Goal: Task Accomplishment & Management: Complete application form

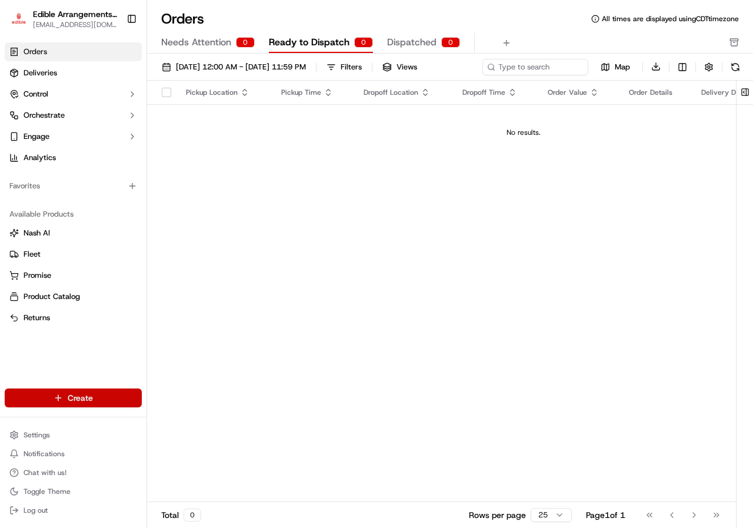
click at [101, 400] on html "Edible Arrangements - [GEOGRAPHIC_DATA][EMAIL_ADDRESS][DOMAIN_NAME] Toggle Side…" at bounding box center [376, 264] width 753 height 528
click at [183, 421] on link "Delivery" at bounding box center [212, 419] width 131 height 21
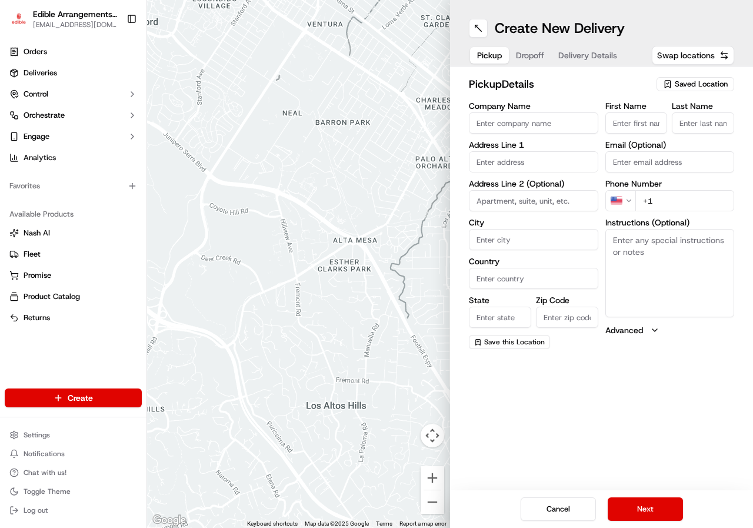
click at [551, 122] on input "Company Name" at bounding box center [534, 122] width 130 height 21
type input "EDIBLE ARRANGEMENT"
type input "[STREET_ADDRESS][PERSON_NAME]"
type input "500"
type input "Austin"
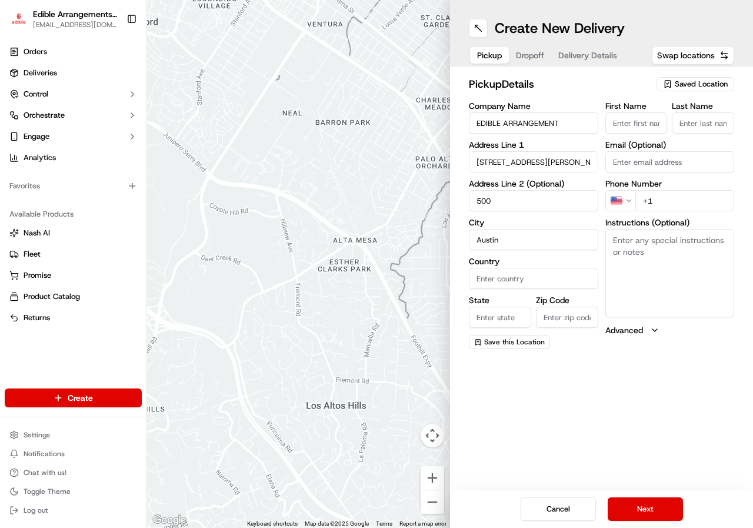
type input "[GEOGRAPHIC_DATA]"
type input "78703"
type input "EDIBLE"
type input "ARRANGEMENT"
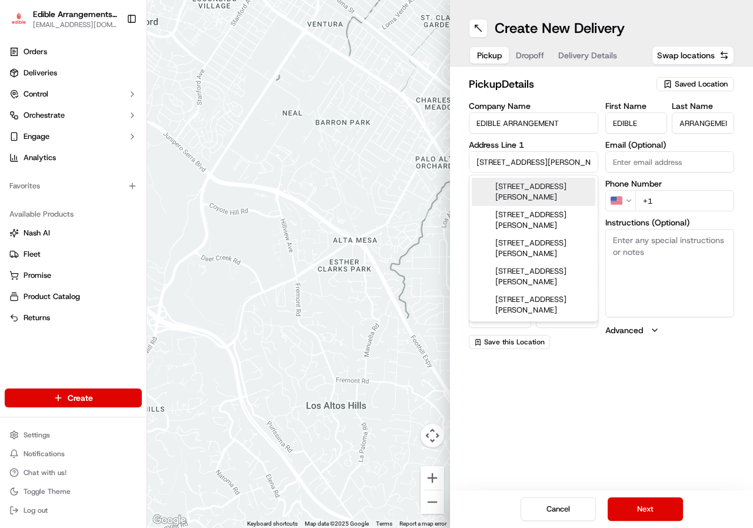
click at [664, 202] on input "+1" at bounding box center [685, 200] width 99 height 21
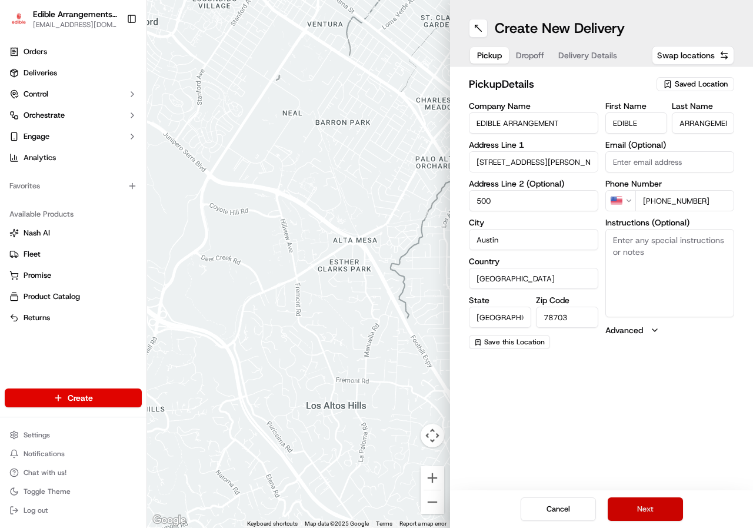
type input "[PHONE_NUMBER]"
click at [643, 510] on button "Next" at bounding box center [645, 509] width 75 height 24
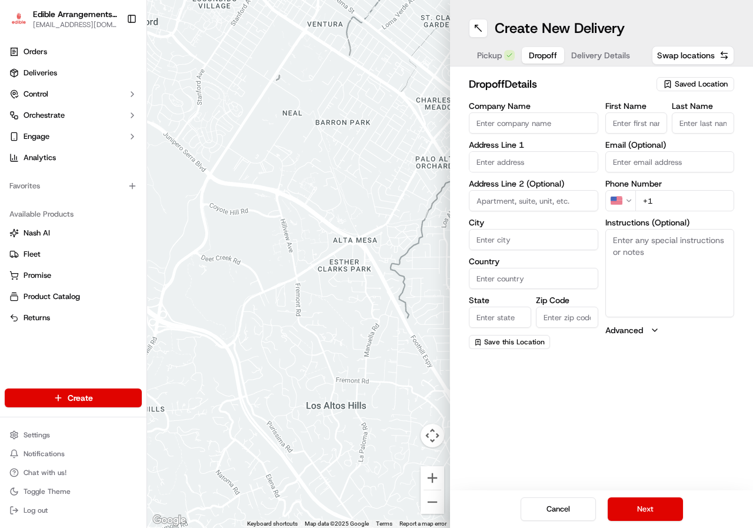
click at [524, 124] on input "Company Name" at bounding box center [534, 122] width 130 height 21
type input "[PERSON_NAME]"
click at [654, 126] on input "First Name" at bounding box center [637, 122] width 62 height 21
type input "[PERSON_NAME]"
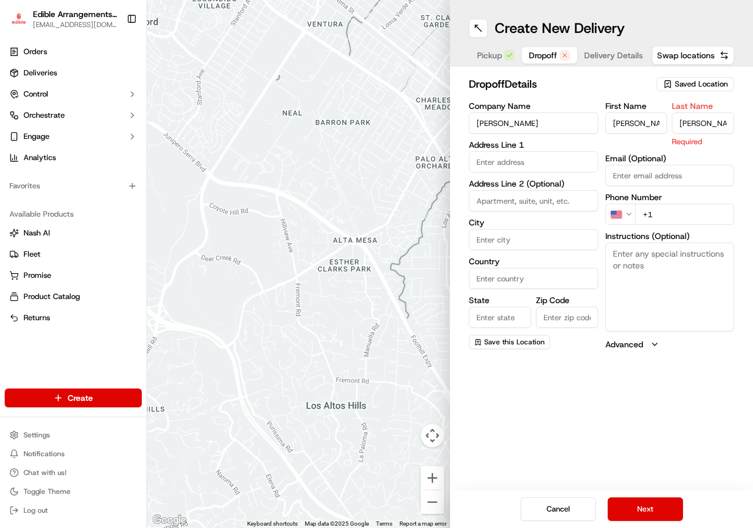
type input "[PERSON_NAME]"
click at [531, 158] on input "text" at bounding box center [534, 161] width 130 height 21
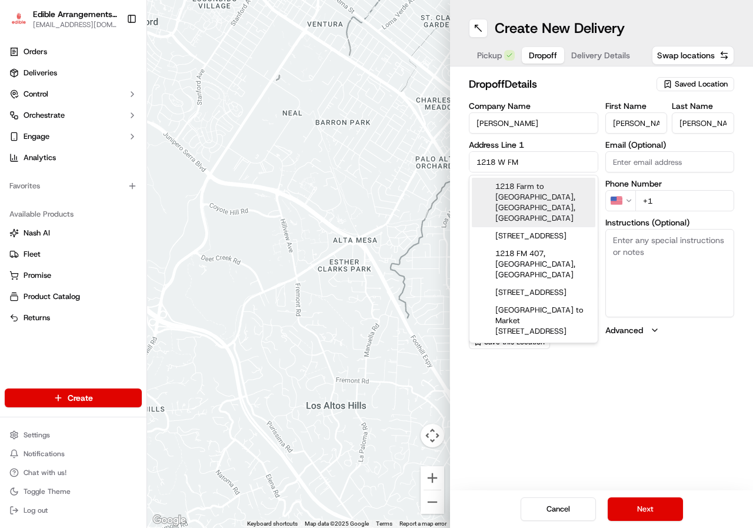
click at [535, 190] on div "1218 Farm to [GEOGRAPHIC_DATA], [GEOGRAPHIC_DATA], [GEOGRAPHIC_DATA]" at bounding box center [534, 202] width 124 height 49
type input "[STREET_ADDRESS]"
type input "Manchaca"
type input "[GEOGRAPHIC_DATA]"
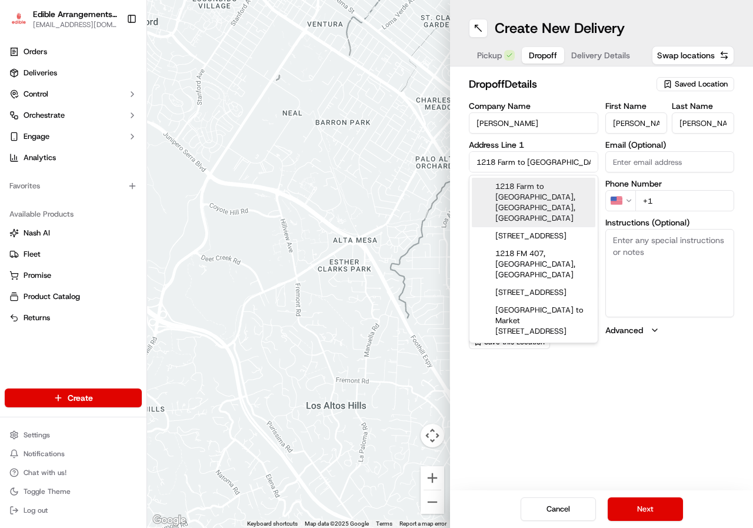
type input "78652"
type input "1218 Farm to Market 1626"
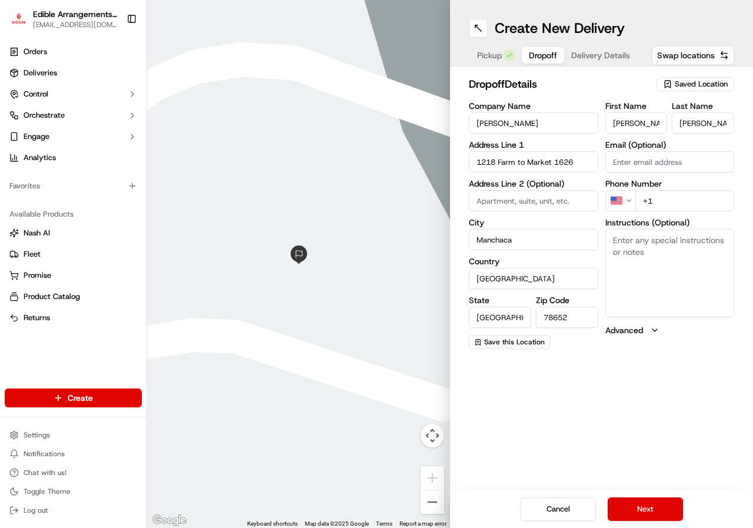
click at [647, 201] on input "+1" at bounding box center [685, 200] width 99 height 21
type input "[PHONE_NUMBER]"
click at [626, 242] on textarea "Instructions (Optional)" at bounding box center [671, 273] width 130 height 88
type textarea "PLEASE DELIVER BEFORE 3"
click at [646, 509] on button "Next" at bounding box center [645, 509] width 75 height 24
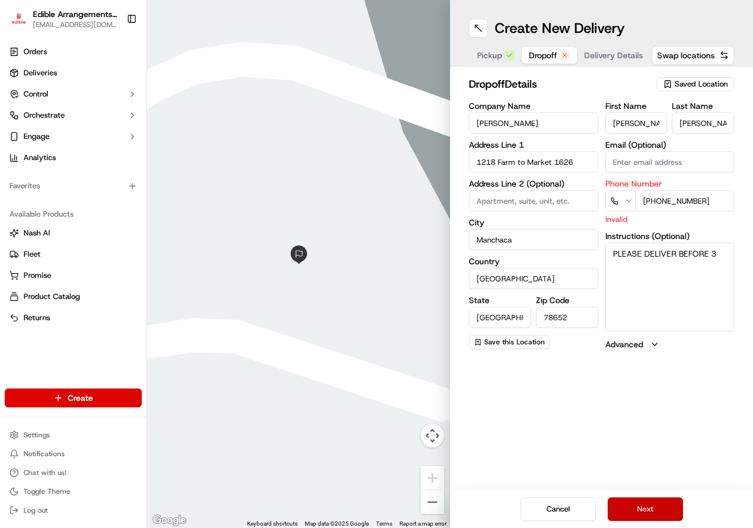
click at [655, 507] on button "Next" at bounding box center [645, 509] width 75 height 24
click at [703, 200] on input "[PHONE_NUMBER]" at bounding box center [685, 200] width 99 height 21
click at [632, 509] on button "Next" at bounding box center [645, 509] width 75 height 24
click at [705, 200] on input "[PHONE_NUMBER]" at bounding box center [685, 200] width 99 height 21
click at [643, 511] on button "Next" at bounding box center [645, 509] width 75 height 24
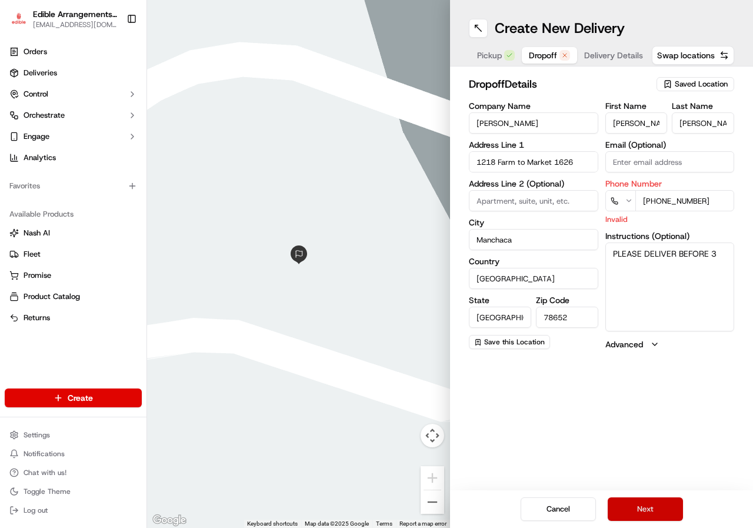
click at [643, 511] on button "Next" at bounding box center [645, 509] width 75 height 24
click at [715, 197] on input "[PHONE_NUMBER]" at bounding box center [685, 200] width 99 height 21
type input "[PHONE_NUMBER]"
click at [645, 509] on button "Next" at bounding box center [645, 509] width 75 height 24
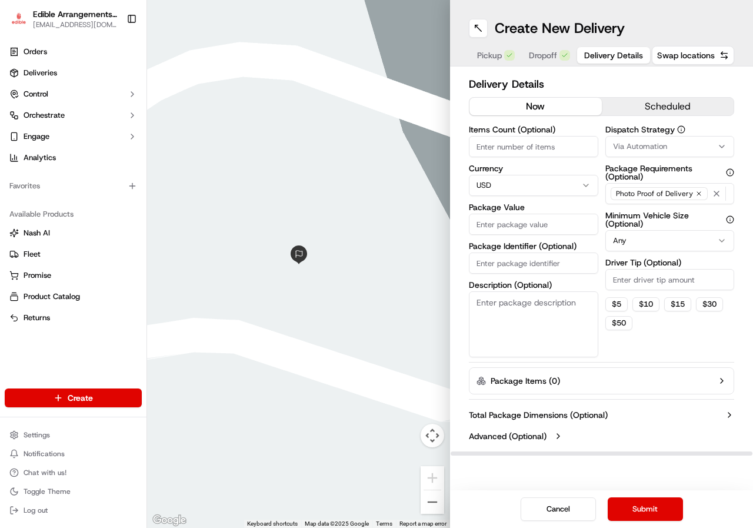
click at [490, 147] on input "Items Count (Optional)" at bounding box center [534, 146] width 130 height 21
type input "1"
click at [502, 225] on input "Package Value" at bounding box center [534, 224] width 130 height 21
type input "101"
click at [525, 265] on input "Package Identifier (Optional)" at bounding box center [534, 263] width 130 height 21
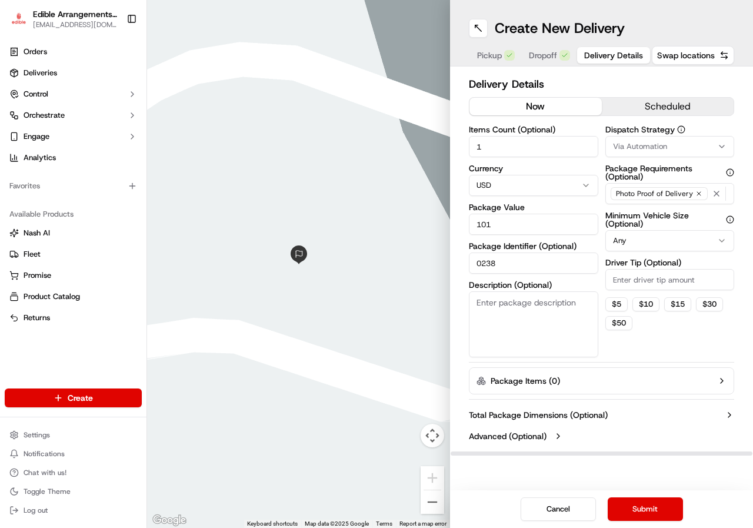
type input "0238"
click at [526, 300] on textarea "Description (Optional)" at bounding box center [534, 324] width 130 height 66
type textarea "BOUQUET"
click at [612, 304] on button "$ 5" at bounding box center [617, 304] width 22 height 14
type input "5"
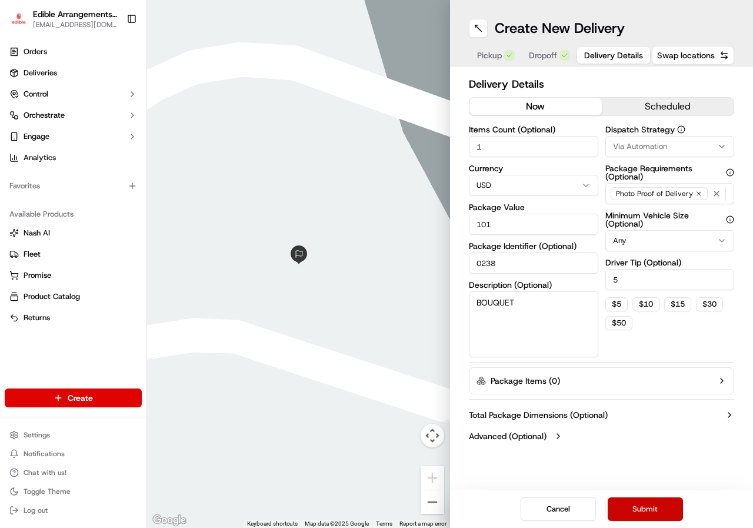
click at [652, 507] on button "Submit" at bounding box center [645, 509] width 75 height 24
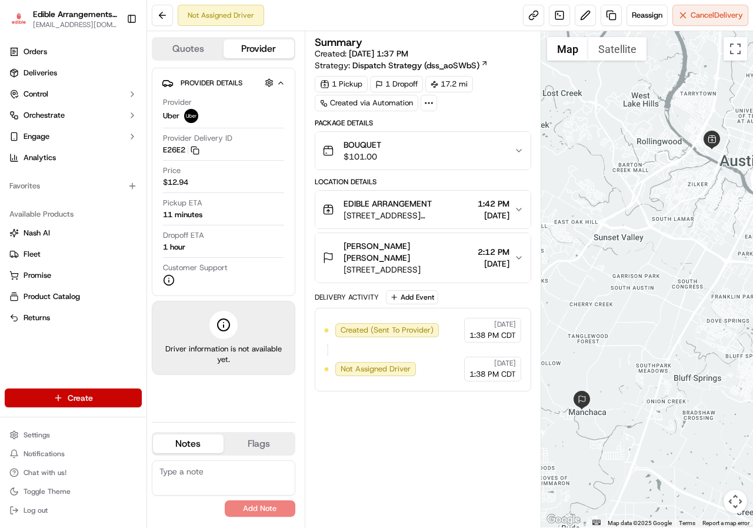
click at [92, 391] on html "Edible Arrangements - [GEOGRAPHIC_DATA][EMAIL_ADDRESS][DOMAIN_NAME] Toggle Side…" at bounding box center [376, 264] width 753 height 528
click at [192, 421] on link "Delivery" at bounding box center [212, 419] width 131 height 21
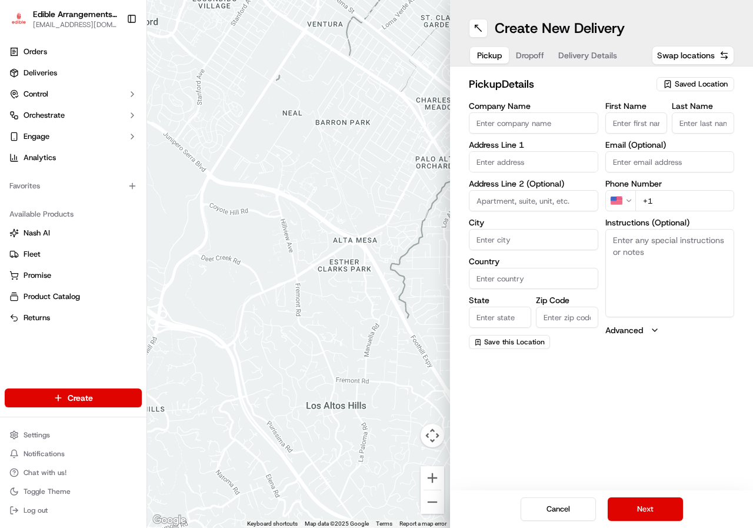
click at [547, 119] on input "Company Name" at bounding box center [534, 122] width 130 height 21
type input "EDIBLE ARRANGEMENT"
type input "[STREET_ADDRESS][PERSON_NAME]"
type input "500"
type input "Austin"
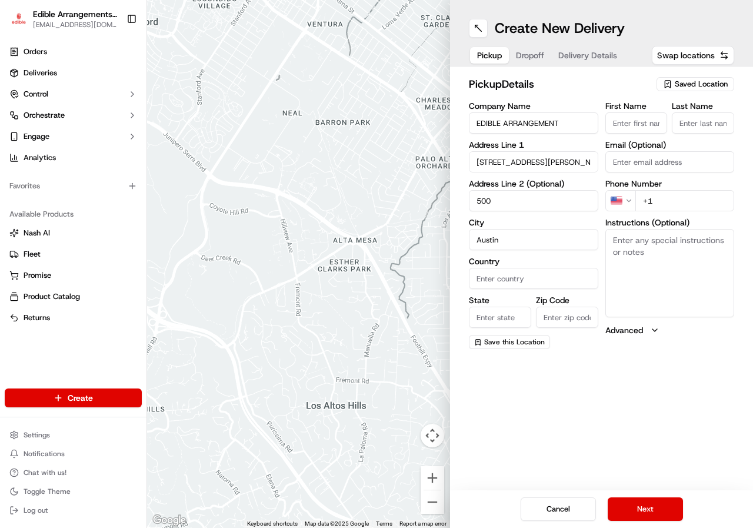
type input "[GEOGRAPHIC_DATA]"
type input "78703"
type input "EDIBLE"
type input "ARRANGEMENT"
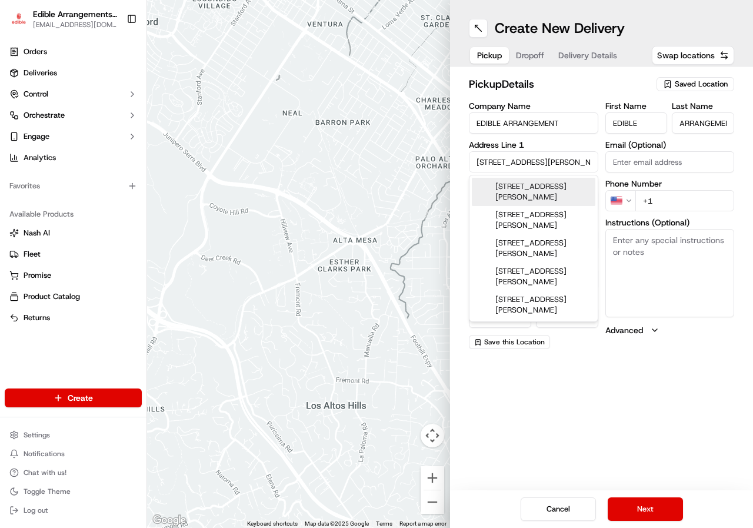
click at [681, 205] on input "+1" at bounding box center [685, 200] width 99 height 21
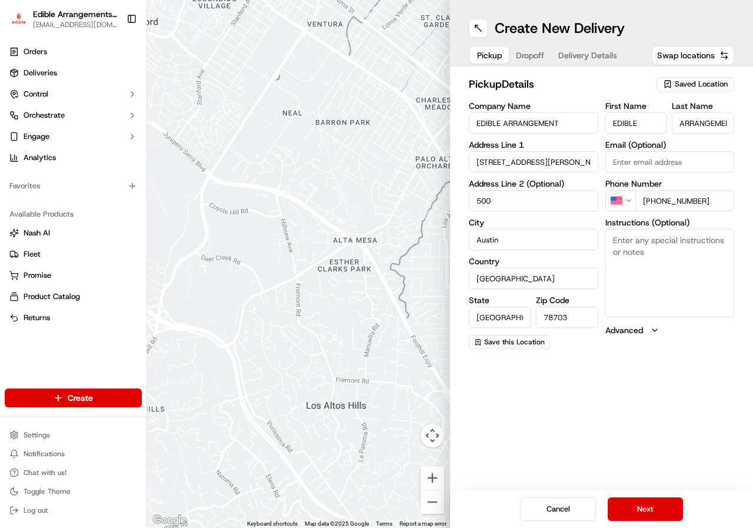
type input "[PHONE_NUMBER]"
click at [656, 508] on button "Next" at bounding box center [645, 509] width 75 height 24
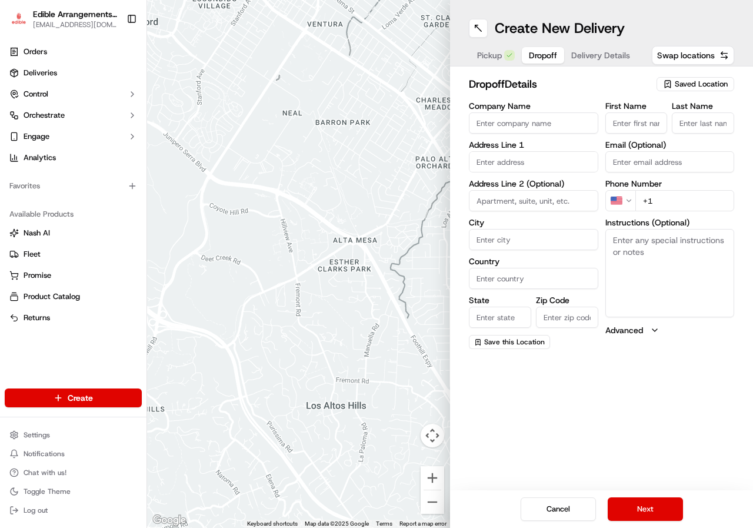
click at [515, 128] on input "Company Name" at bounding box center [534, 122] width 130 height 21
type input "ALYSSA"
click at [661, 128] on input "First Name" at bounding box center [637, 122] width 62 height 21
type input "ALYSSA"
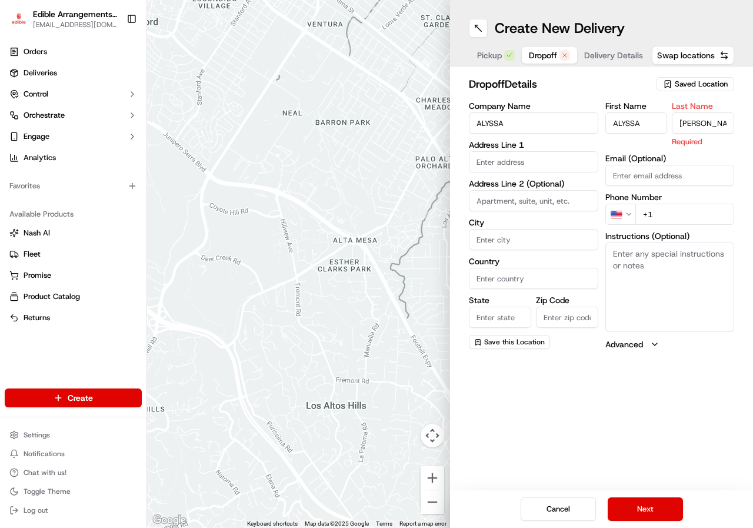
type input "[PERSON_NAME]"
click at [504, 163] on input "text" at bounding box center [534, 161] width 130 height 21
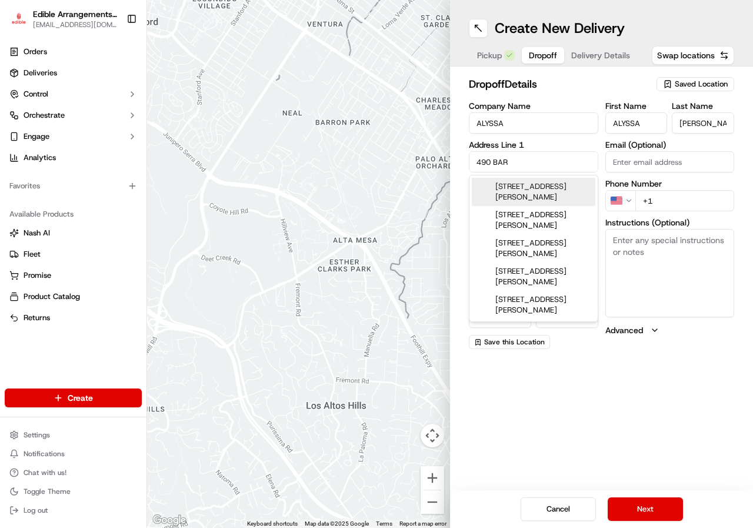
click at [513, 198] on div "[STREET_ADDRESS][PERSON_NAME]" at bounding box center [534, 192] width 124 height 28
type input "[STREET_ADDRESS][PERSON_NAME]"
type input "San Marcos"
type input "[GEOGRAPHIC_DATA]"
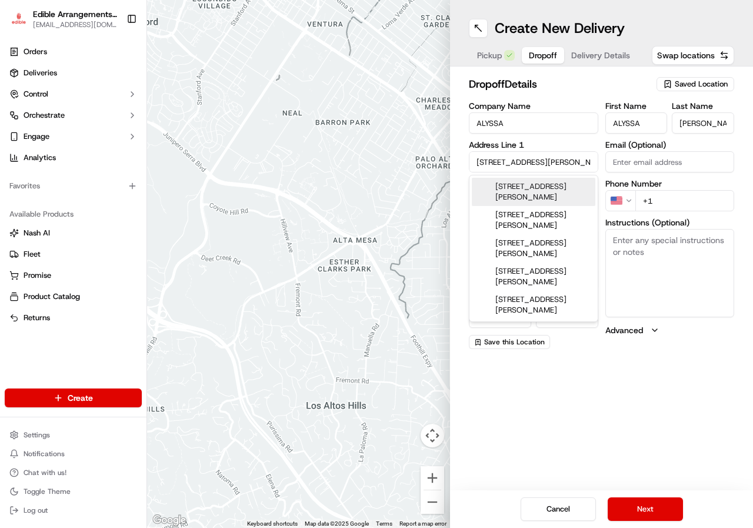
type input "78666"
type input "[STREET_ADDRESS][PERSON_NAME]"
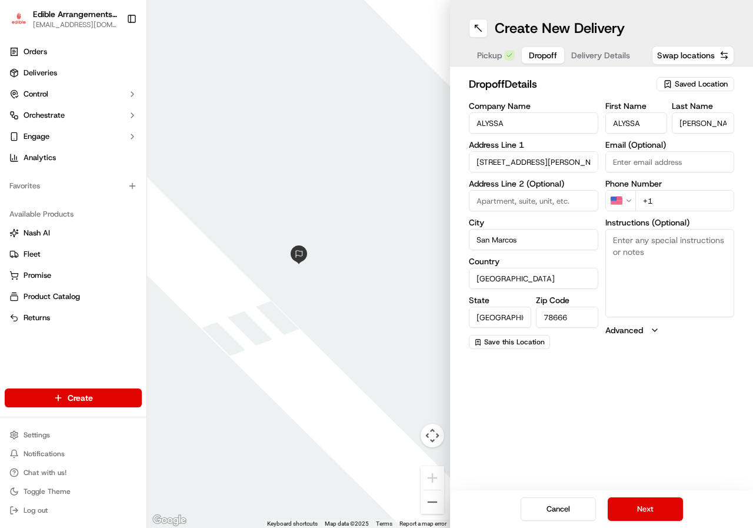
click at [512, 198] on input at bounding box center [534, 200] width 130 height 21
click at [472, 203] on input "1605" at bounding box center [534, 200] width 130 height 21
type input "#1605"
click at [683, 199] on input "+1" at bounding box center [685, 200] width 99 height 21
type input "[PHONE_NUMBER]"
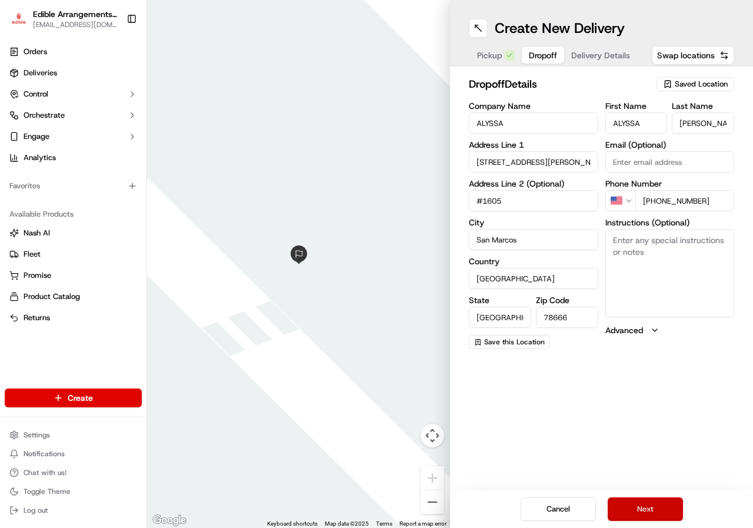
click at [658, 516] on button "Next" at bounding box center [645, 509] width 75 height 24
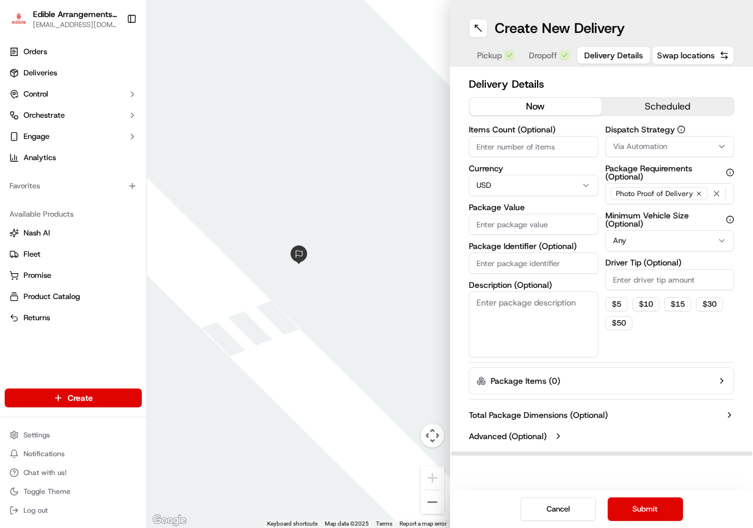
click at [499, 150] on input "Items Count (Optional)" at bounding box center [534, 146] width 130 height 21
type input "1"
click at [509, 224] on input "Package Value" at bounding box center [534, 224] width 130 height 21
type input "95"
click at [494, 263] on input "Package Identifier (Optional)" at bounding box center [534, 263] width 130 height 21
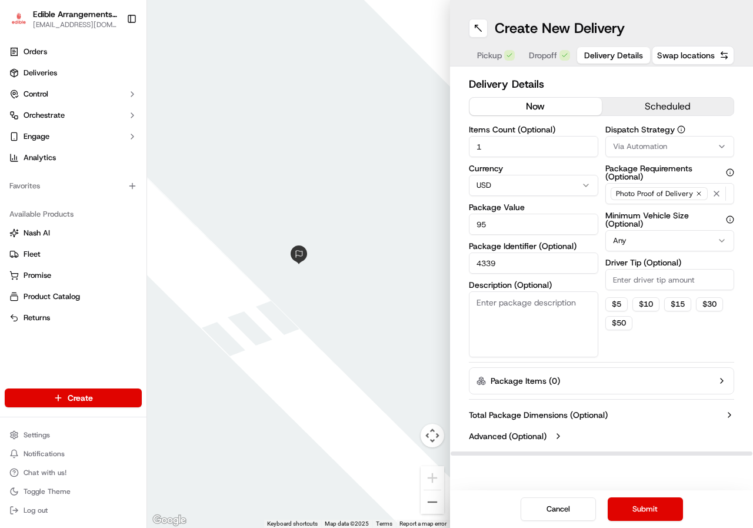
type input "4339"
click at [486, 296] on textarea "Description (Optional)" at bounding box center [534, 324] width 130 height 66
type textarea "BDAY SET"
click at [612, 304] on button "$ 5" at bounding box center [617, 304] width 22 height 14
type input "5"
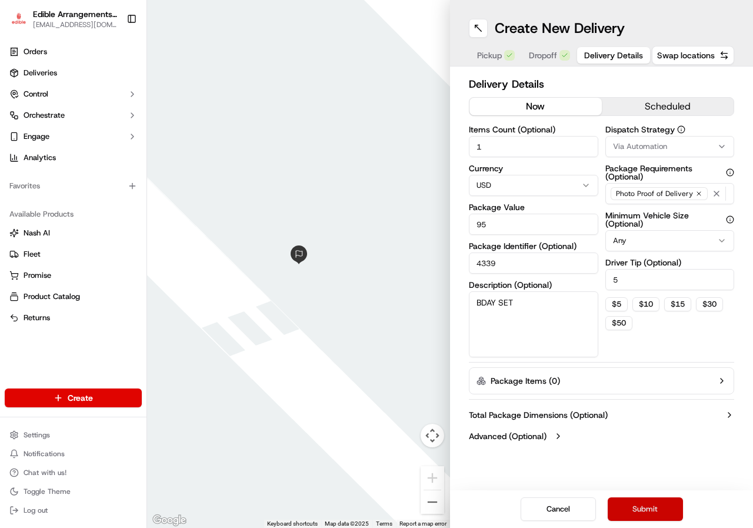
click at [645, 513] on button "Submit" at bounding box center [645, 509] width 75 height 24
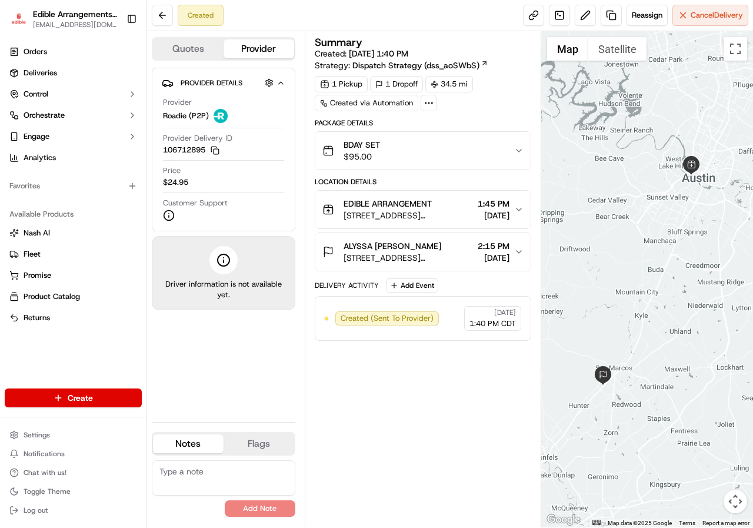
click at [97, 399] on html "Edible Arrangements - [GEOGRAPHIC_DATA][EMAIL_ADDRESS][DOMAIN_NAME] Toggle Side…" at bounding box center [376, 264] width 753 height 528
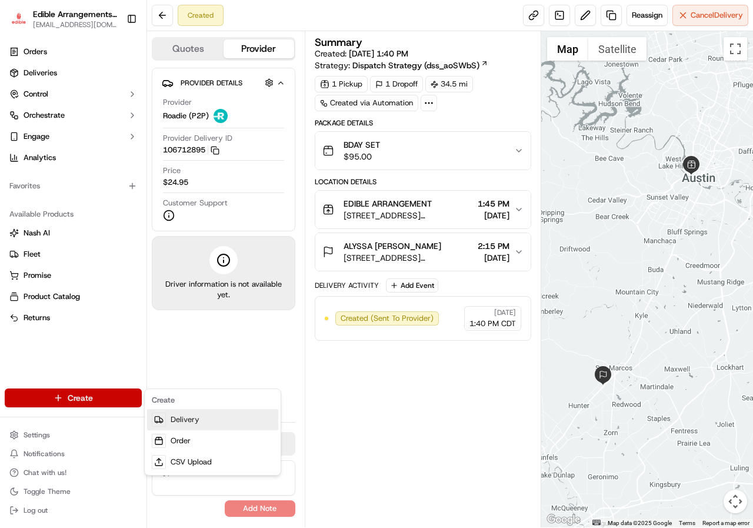
click at [182, 415] on link "Delivery" at bounding box center [212, 419] width 131 height 21
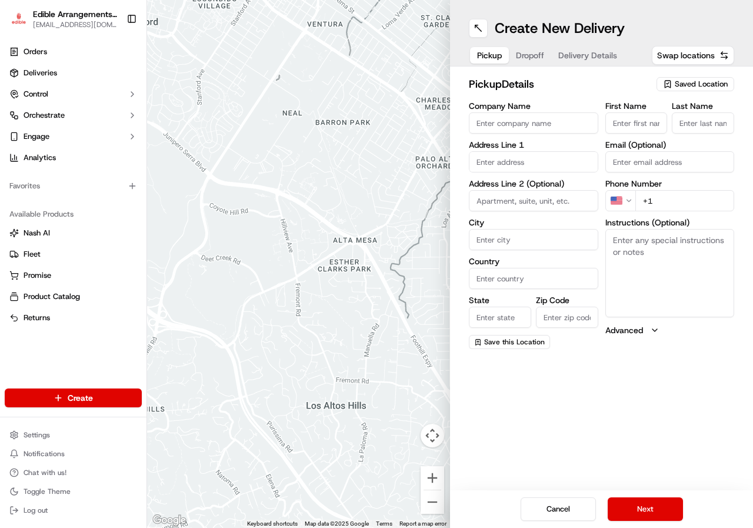
click at [543, 118] on input "Company Name" at bounding box center [534, 122] width 130 height 21
type input "EDIBLE ARRANGEMENT"
type input "[STREET_ADDRESS][PERSON_NAME]"
type input "500"
type input "Austin"
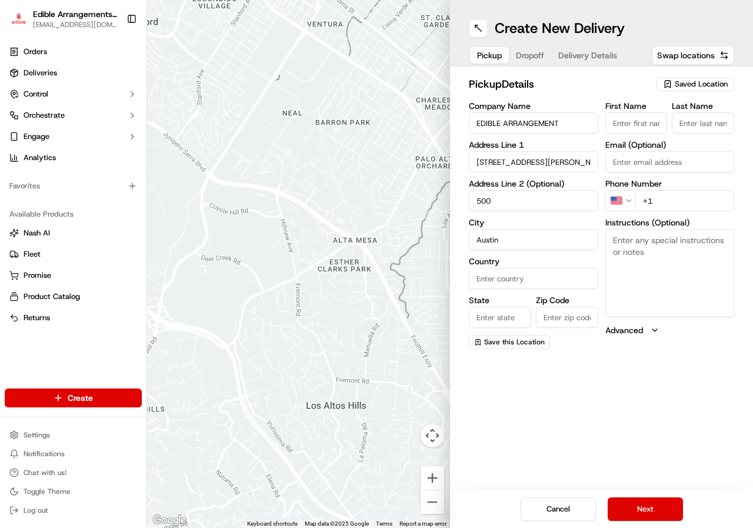
type input "[GEOGRAPHIC_DATA]"
type input "78703"
type input "EDIBLE"
type input "ARRANGEMENT"
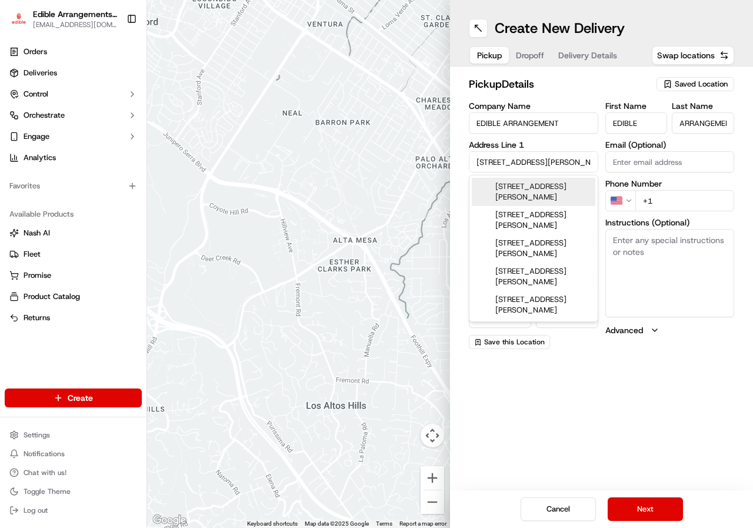
click at [670, 203] on input "+1" at bounding box center [685, 200] width 99 height 21
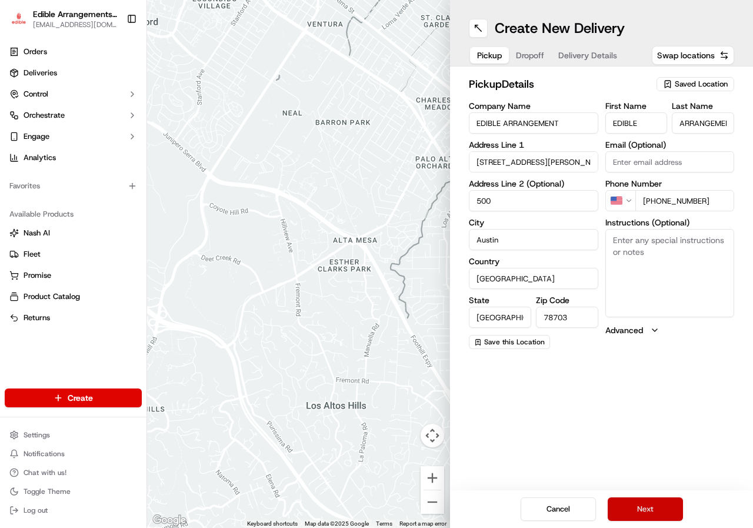
type input "[PHONE_NUMBER]"
click at [653, 509] on button "Next" at bounding box center [645, 509] width 75 height 24
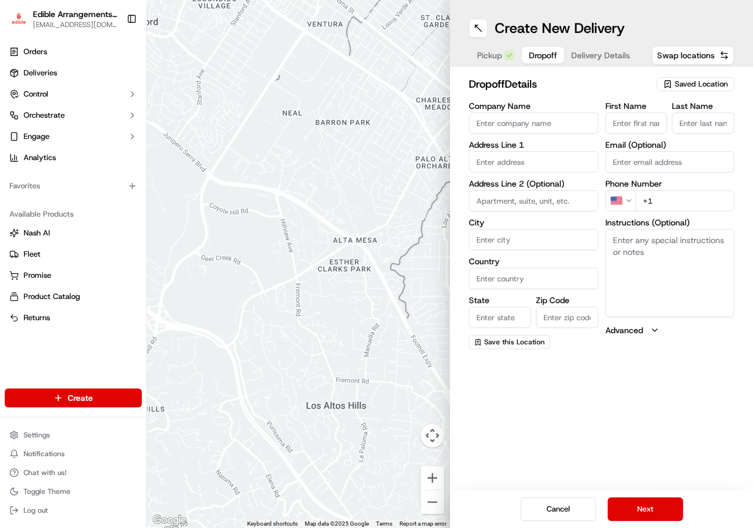
click at [523, 121] on input "Company Name" at bounding box center [534, 122] width 130 height 21
type input "[PERSON_NAME]"
click at [654, 130] on input "First Name" at bounding box center [637, 122] width 62 height 21
type input "[PERSON_NAME]"
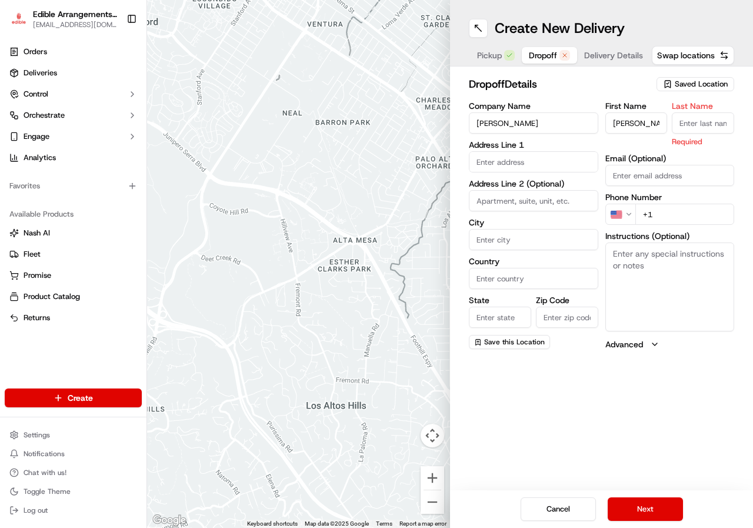
click at [685, 125] on input "Last Name" at bounding box center [703, 122] width 62 height 21
type input "[PERSON_NAME]"
click at [526, 157] on input "text" at bounding box center [534, 161] width 130 height 21
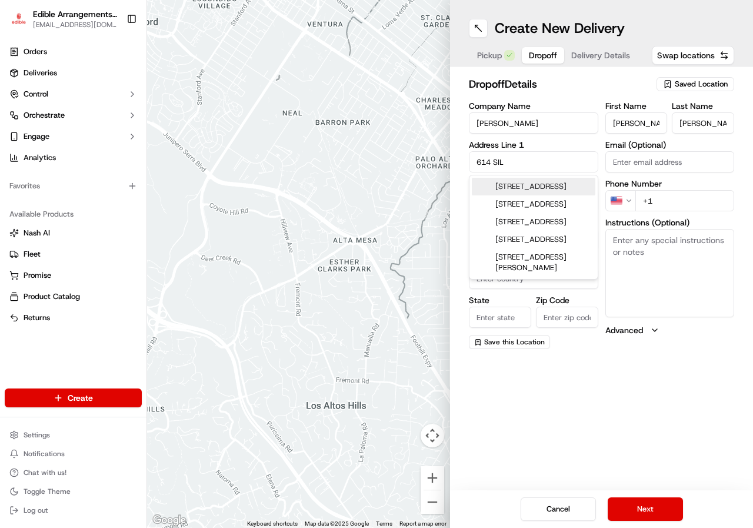
click at [528, 194] on div "[STREET_ADDRESS]" at bounding box center [534, 187] width 124 height 18
type input "[STREET_ADDRESS]"
type input "San Marcos"
type input "[GEOGRAPHIC_DATA]"
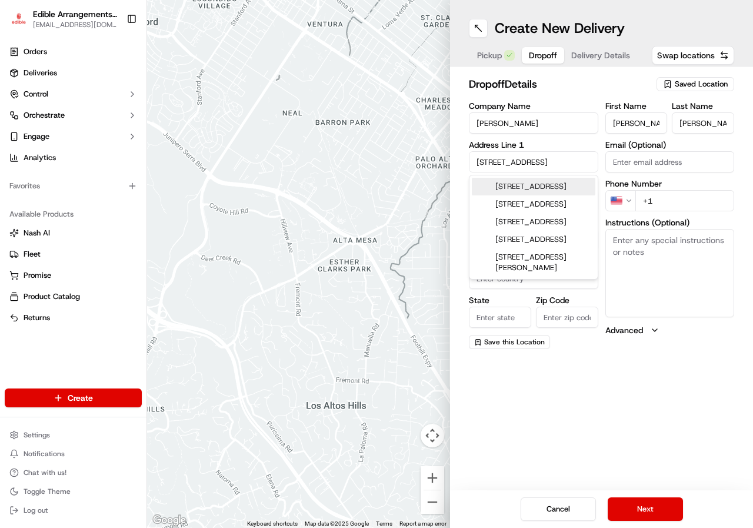
type input "78666"
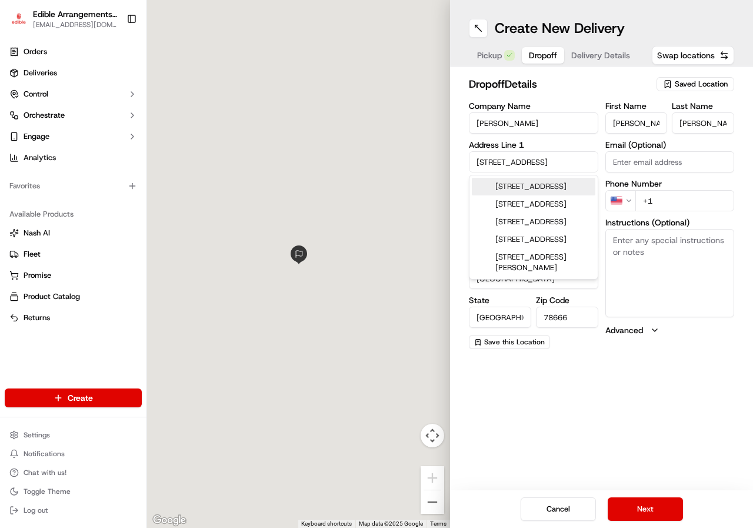
type input "[STREET_ADDRESS]"
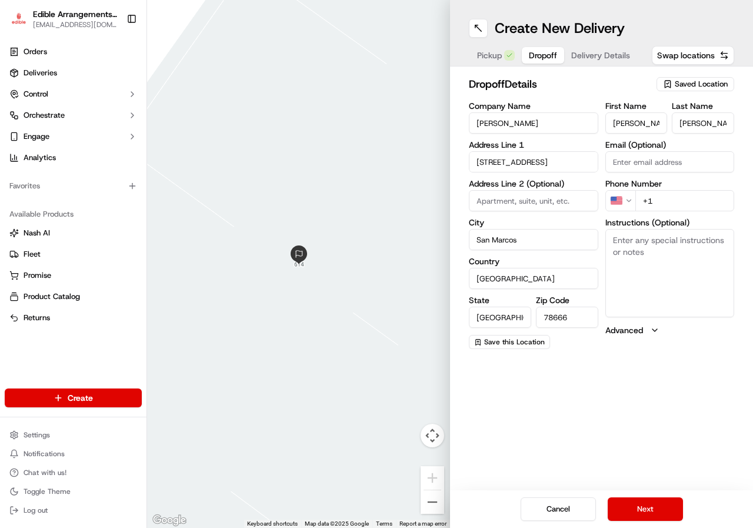
click at [670, 197] on input "+1" at bounding box center [685, 200] width 99 height 21
type input "[PHONE_NUMBER]"
click at [692, 236] on textarea "Instructions (Optional)" at bounding box center [671, 273] width 130 height 88
type textarea "RING DOORBELL"
click at [667, 509] on button "Next" at bounding box center [645, 509] width 75 height 24
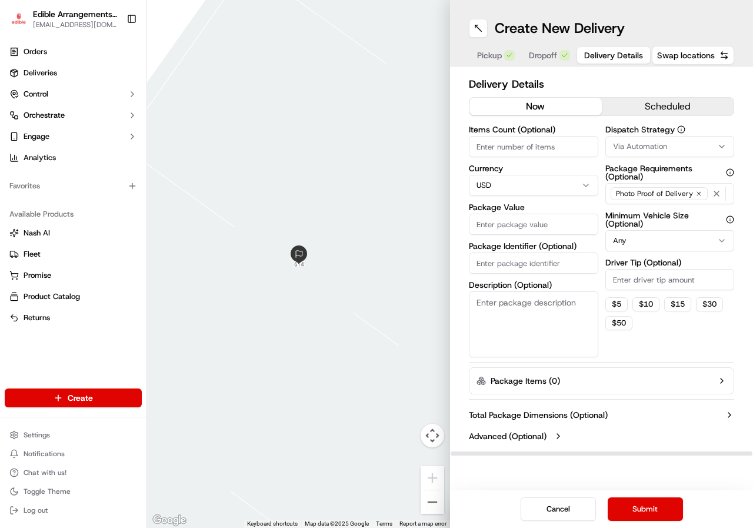
click at [486, 146] on input "Items Count (Optional)" at bounding box center [534, 146] width 130 height 21
type input "1"
click at [521, 220] on input "Package Value" at bounding box center [534, 224] width 130 height 21
type input "60"
click at [534, 263] on input "Package Identifier (Optional)" at bounding box center [534, 263] width 130 height 21
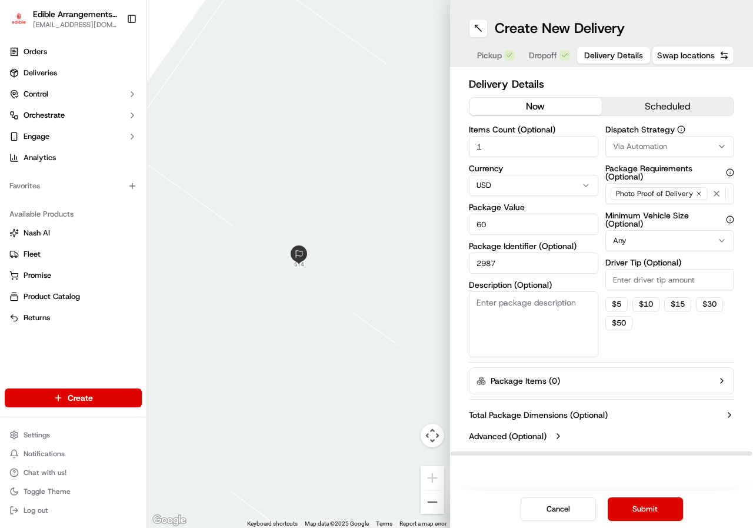
type input "2987"
click at [505, 300] on textarea "Description (Optional)" at bounding box center [534, 324] width 130 height 66
type textarea "DIPPED BOX"
click at [622, 304] on button "$ 5" at bounding box center [617, 304] width 22 height 14
type input "5"
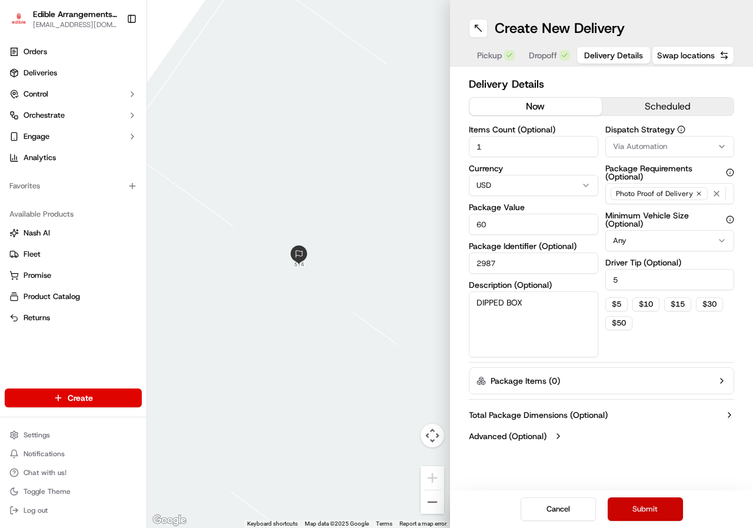
click at [640, 513] on button "Submit" at bounding box center [645, 509] width 75 height 24
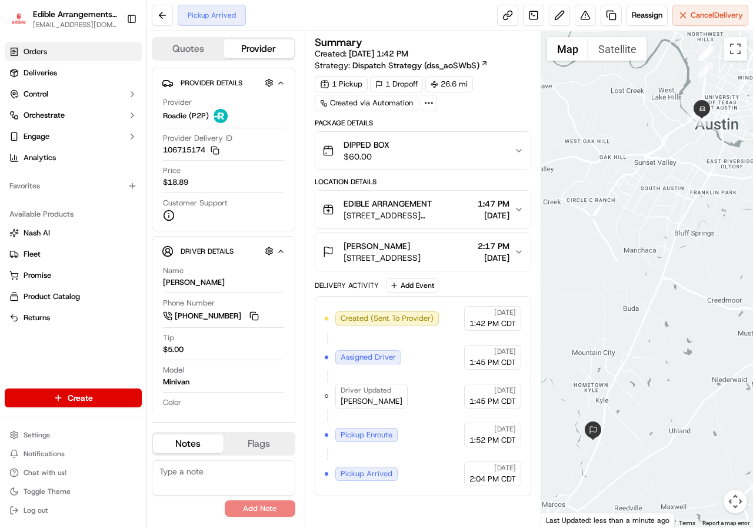
click at [31, 51] on span "Orders" at bounding box center [36, 52] width 24 height 11
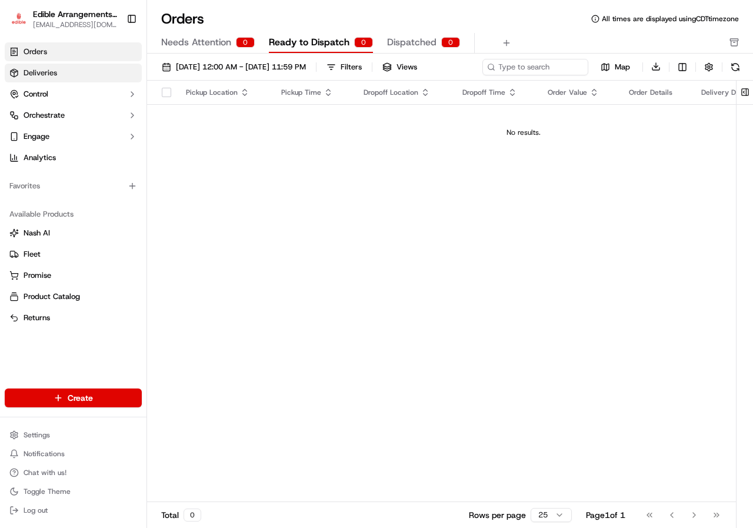
click at [79, 68] on link "Deliveries" at bounding box center [73, 73] width 137 height 19
